Goal: Task Accomplishment & Management: Manage account settings

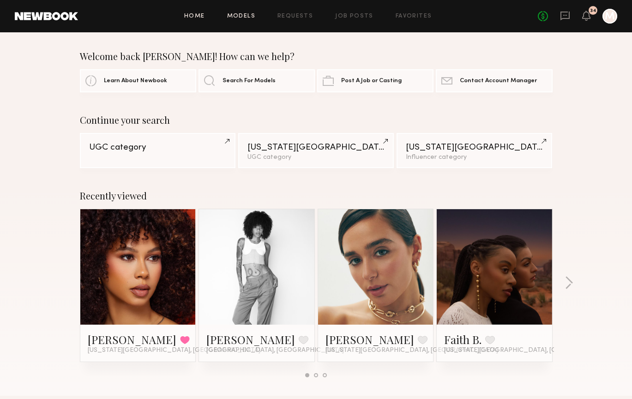
click at [236, 16] on link "Models" at bounding box center [241, 16] width 28 height 6
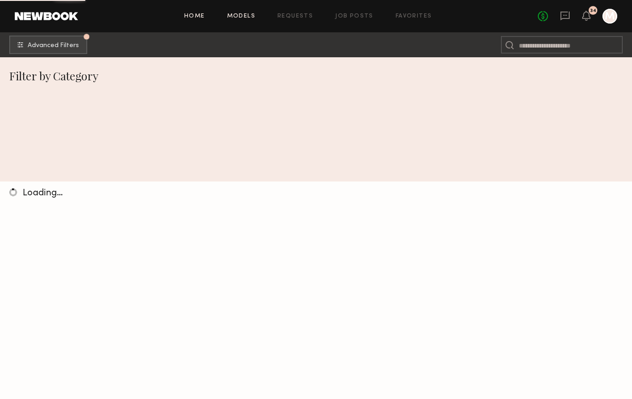
click at [205, 18] on link "Home" at bounding box center [194, 16] width 21 height 6
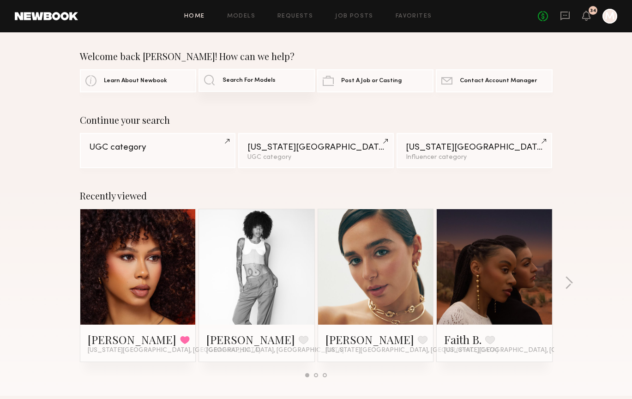
click at [249, 88] on link "Search For Models" at bounding box center [257, 80] width 116 height 23
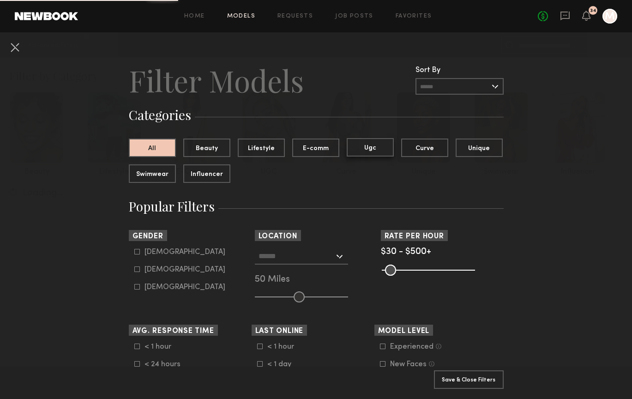
click at [364, 153] on button "Ugc" at bounding box center [370, 147] width 47 height 18
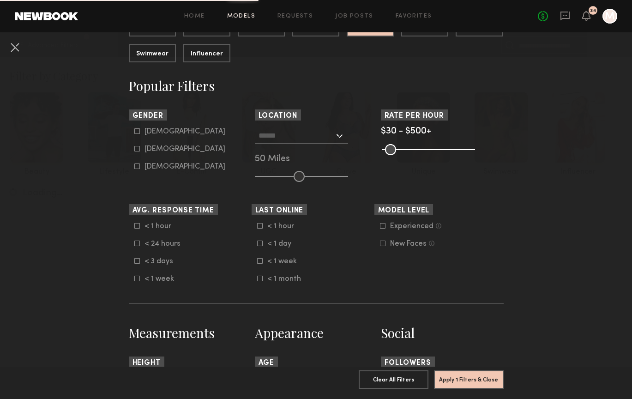
scroll to position [132, 0]
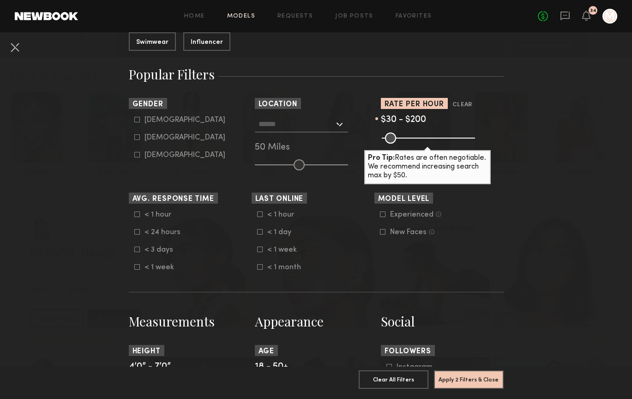
drag, startPoint x: 469, startPoint y: 137, endPoint x: 417, endPoint y: 137, distance: 51.7
type input "***"
click at [417, 137] on input "range" at bounding box center [428, 138] width 93 height 11
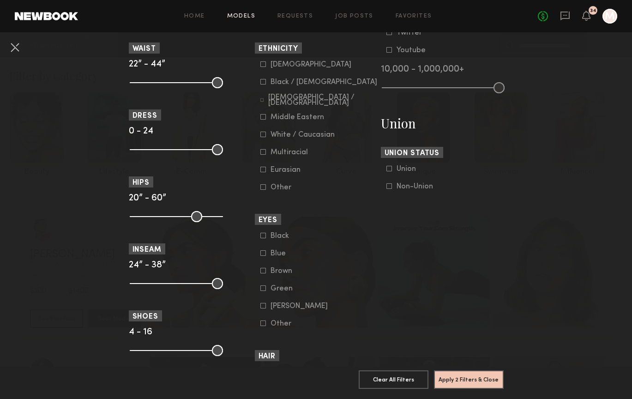
scroll to position [553, 0]
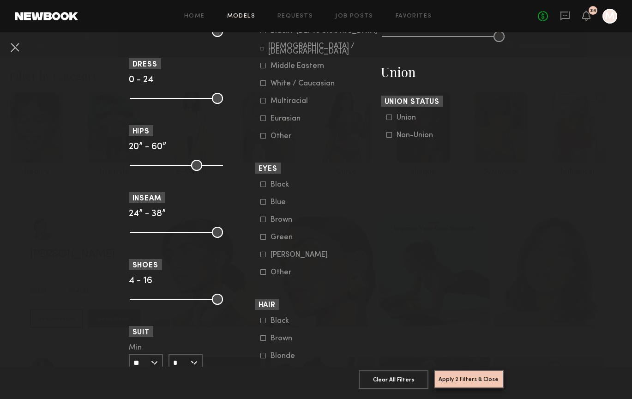
click at [454, 378] on button "Apply 2 Filters & Close" at bounding box center [469, 379] width 70 height 18
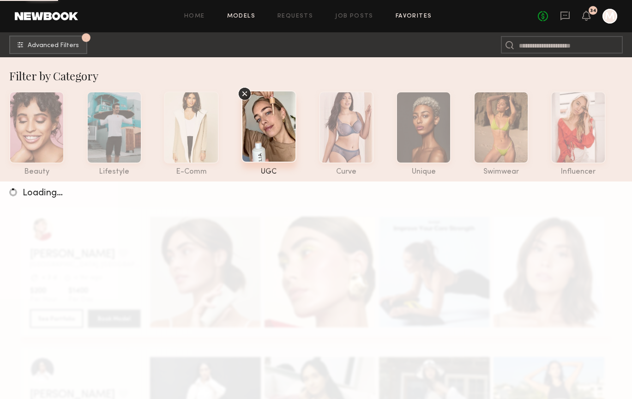
click at [406, 18] on link "Favorites" at bounding box center [414, 16] width 36 height 6
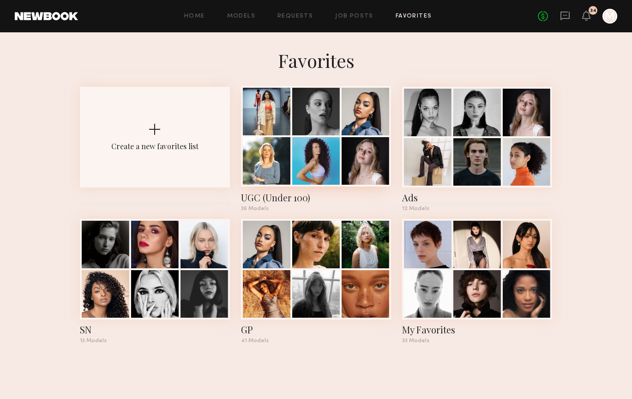
click at [291, 201] on div "UGC (Under 100)" at bounding box center [316, 197] width 150 height 13
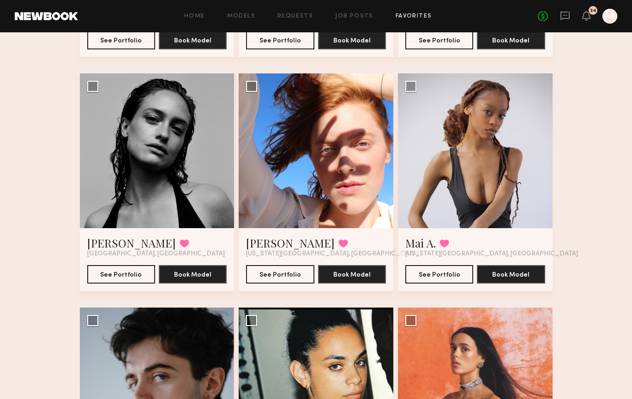
scroll to position [907, 0]
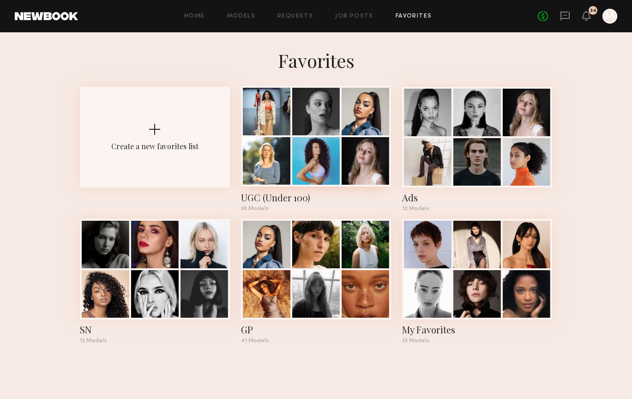
click at [268, 197] on div "UGC (Under 100)" at bounding box center [316, 197] width 150 height 13
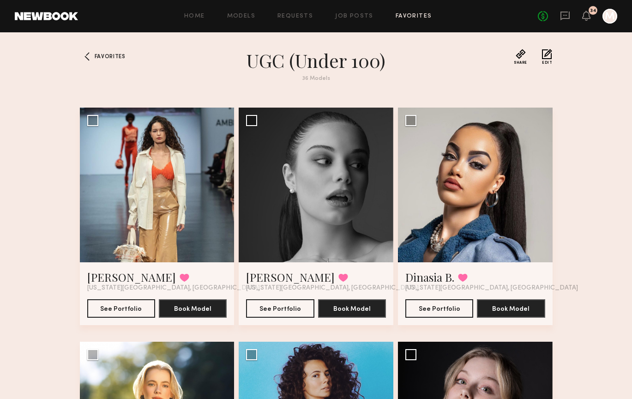
click at [544, 54] on button "Edit" at bounding box center [547, 57] width 10 height 16
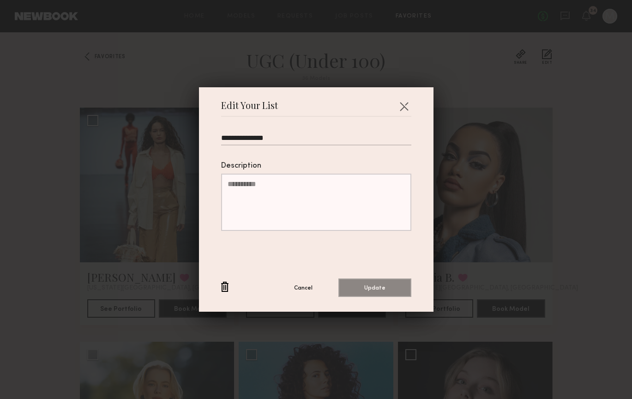
click at [226, 140] on input "**********" at bounding box center [316, 140] width 190 height 12
type input "**********"
click at [362, 284] on button "Update" at bounding box center [374, 287] width 73 height 18
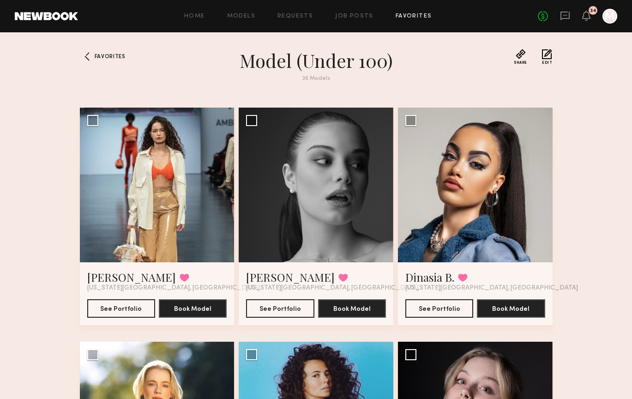
click at [97, 53] on div "Favorites" at bounding box center [101, 71] width 42 height 44
click at [95, 57] on span "Favorites" at bounding box center [110, 57] width 31 height 6
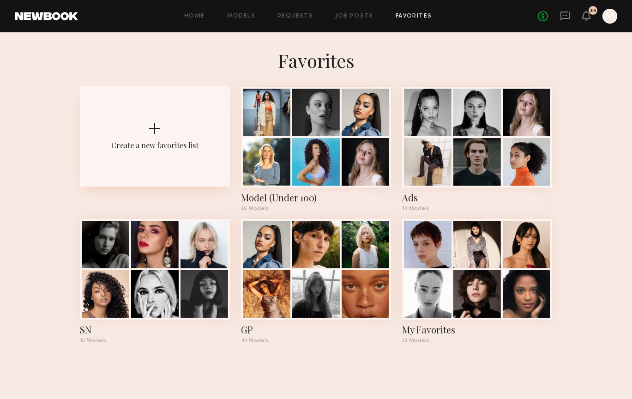
click at [157, 144] on div "Create a new favorites list" at bounding box center [154, 145] width 87 height 10
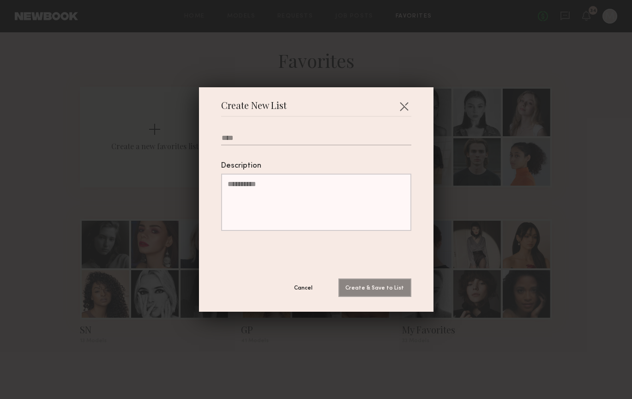
type input "*"
type input "**********"
click at [365, 291] on button "Create & Save to List" at bounding box center [374, 287] width 73 height 18
